Goal: Task Accomplishment & Management: Manage account settings

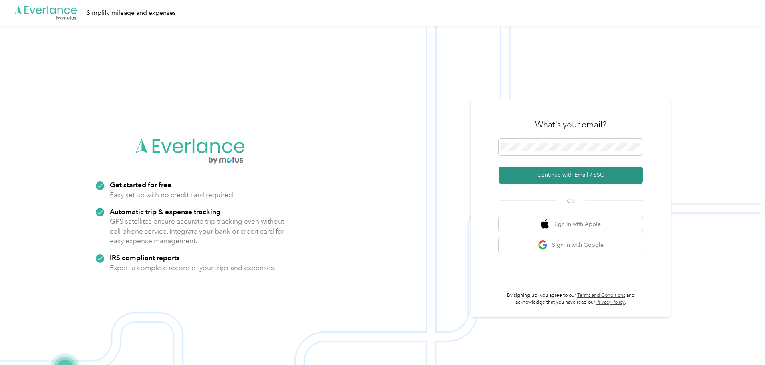
click at [559, 175] on button "Continue with Email / SSO" at bounding box center [571, 175] width 144 height 17
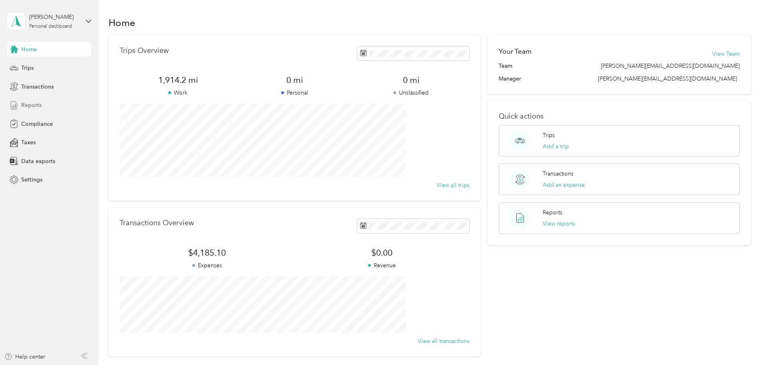
click at [42, 104] on div "Reports" at bounding box center [49, 105] width 84 height 14
